Goal: Download file/media

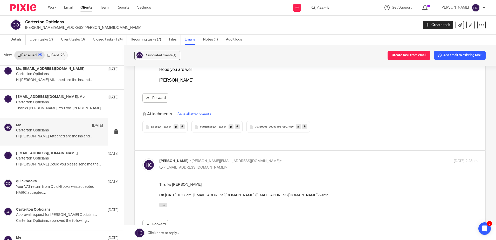
click at [238, 125] on icon at bounding box center [237, 127] width 2 height 4
click at [307, 128] on link at bounding box center [304, 126] width 5 height 5
click at [45, 102] on p "Carterton Opticians" at bounding box center [51, 102] width 70 height 4
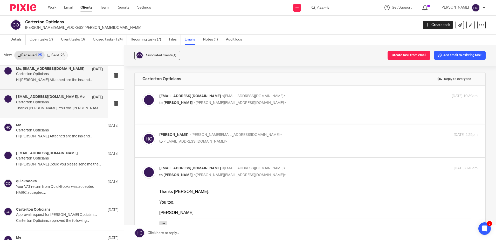
click at [52, 78] on p "Hi [PERSON_NAME] Attached are the ins and..." at bounding box center [59, 80] width 87 height 4
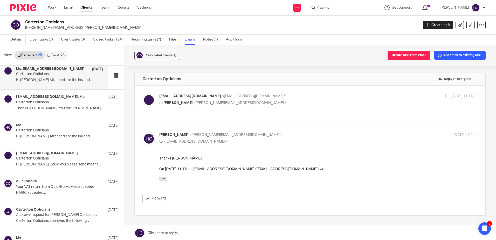
click at [188, 97] on span "[EMAIL_ADDRESS][DOMAIN_NAME]" at bounding box center [190, 96] width 62 height 4
checkbox input "true"
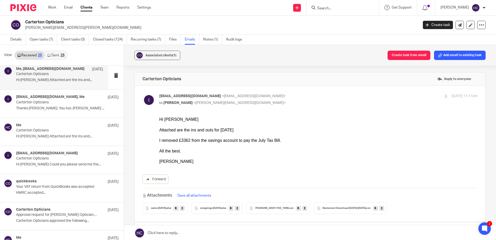
click at [183, 183] on icon at bounding box center [182, 208] width 2 height 4
click at [306, 183] on icon at bounding box center [305, 208] width 2 height 4
click at [384, 183] on link at bounding box center [381, 208] width 5 height 5
click at [238, 183] on icon at bounding box center [237, 208] width 2 height 4
click at [183, 183] on icon at bounding box center [182, 208] width 2 height 4
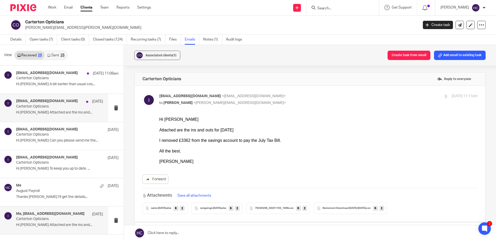
click at [61, 108] on p "Carterton Opticians" at bounding box center [51, 106] width 70 height 4
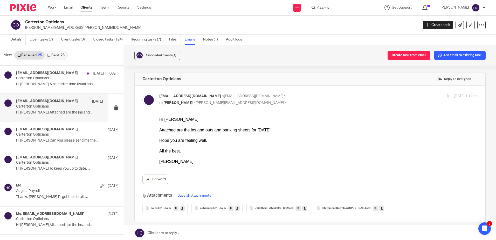
click at [306, 183] on icon at bounding box center [305, 208] width 2 height 4
click at [383, 183] on icon at bounding box center [382, 208] width 2 height 4
click at [240, 183] on link at bounding box center [237, 208] width 5 height 5
click at [183, 183] on icon at bounding box center [182, 208] width 2 height 4
